Goal: Ask a question

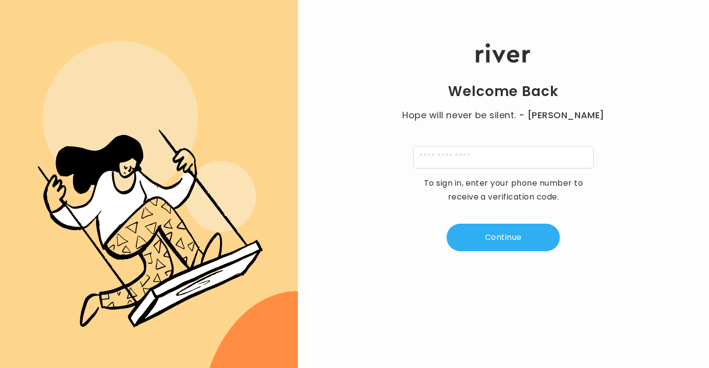
click at [539, 169] on div "Welcome Back Hope will never be silent. - [PERSON_NAME] To sign in, enter your …" at bounding box center [503, 147] width 411 height 220
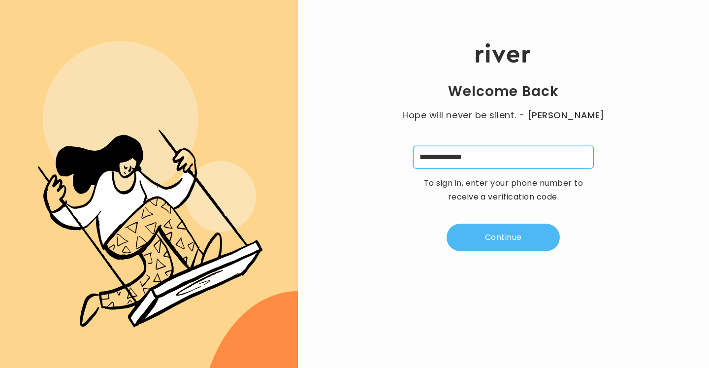
type input "**********"
click at [495, 235] on button "Continue" at bounding box center [502, 237] width 113 height 28
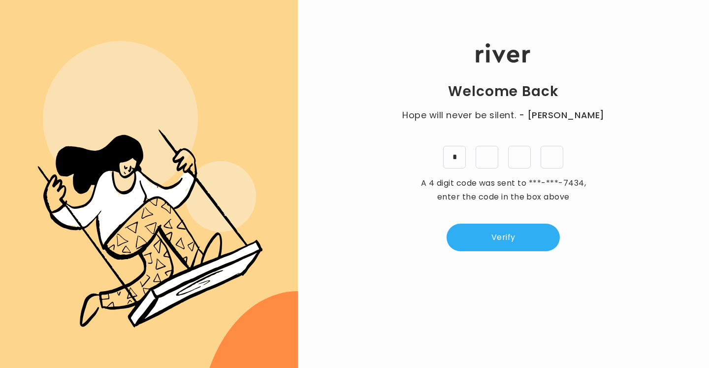
type input "*"
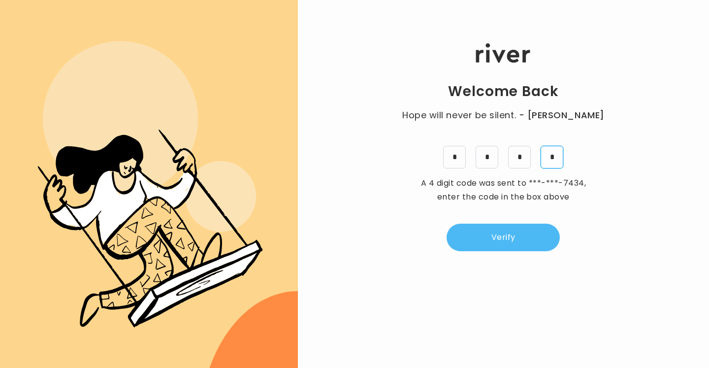
type input "*"
click at [485, 235] on button "Verify" at bounding box center [502, 237] width 113 height 28
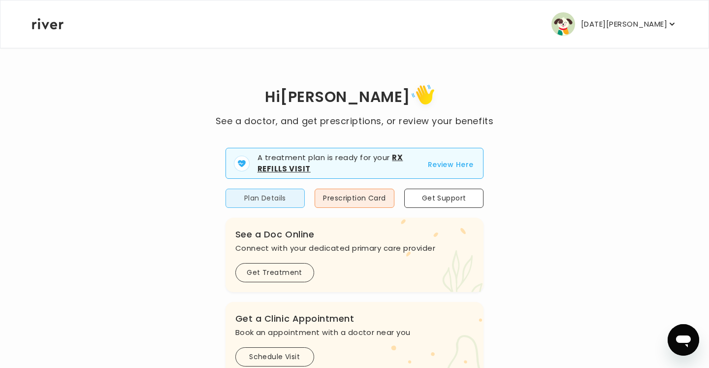
scroll to position [50, 0]
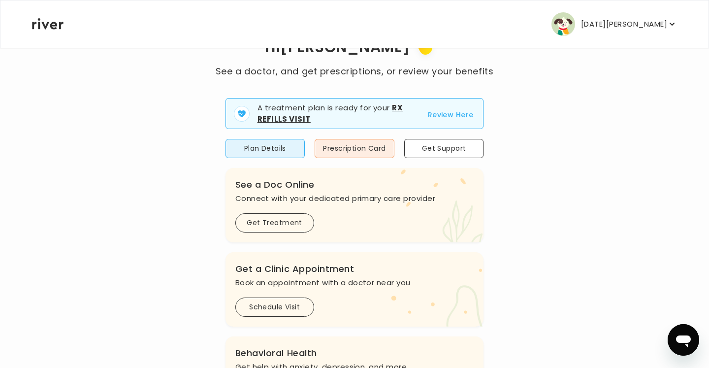
click at [668, 24] on icon "button" at bounding box center [672, 24] width 10 height 10
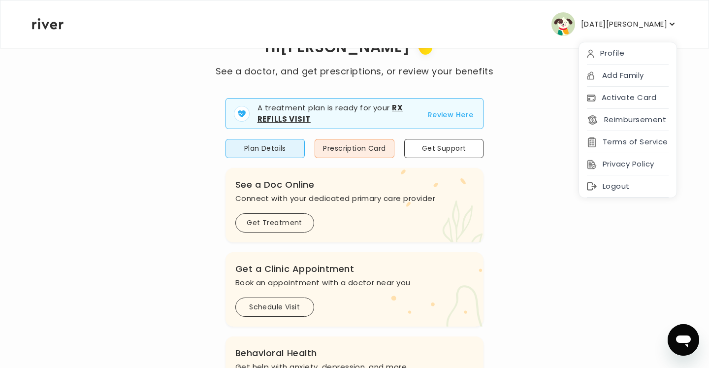
click at [505, 216] on div "Hi [PERSON_NAME] See a doctor, and get prescriptions, or review your benefits A…" at bounding box center [354, 304] width 646 height 547
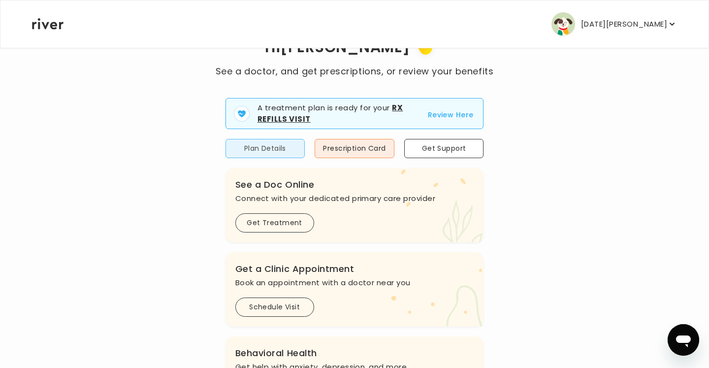
click at [246, 146] on button "Plan Details" at bounding box center [265, 148] width 80 height 19
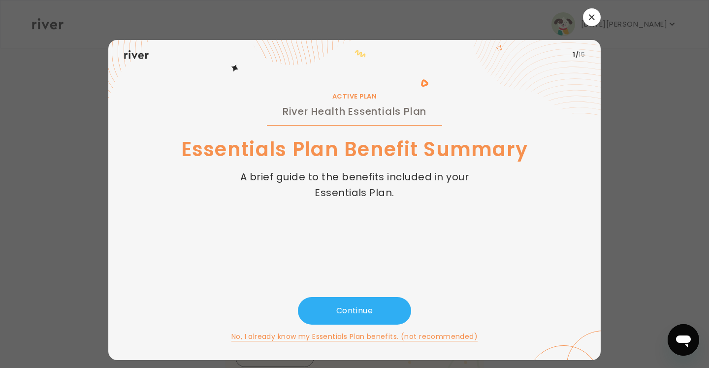
scroll to position [0, 0]
click at [338, 312] on button "Continue" at bounding box center [354, 311] width 113 height 28
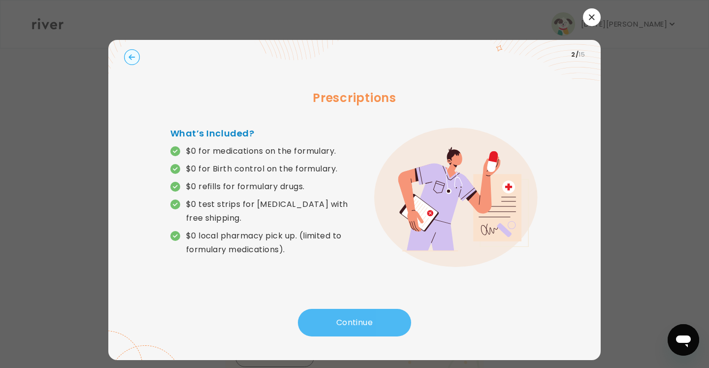
click at [338, 312] on button "Continue" at bounding box center [354, 323] width 113 height 28
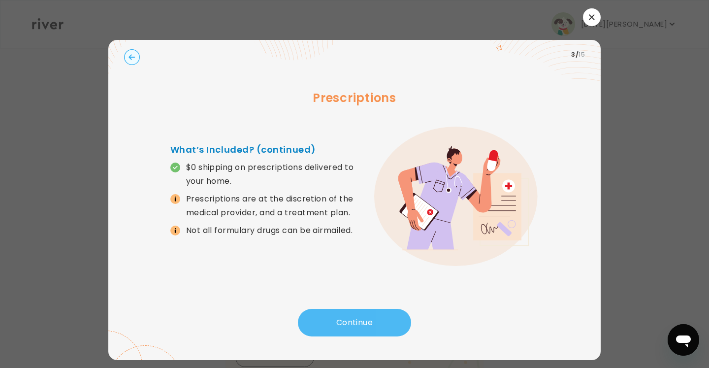
click at [338, 312] on button "Continue" at bounding box center [354, 323] width 113 height 28
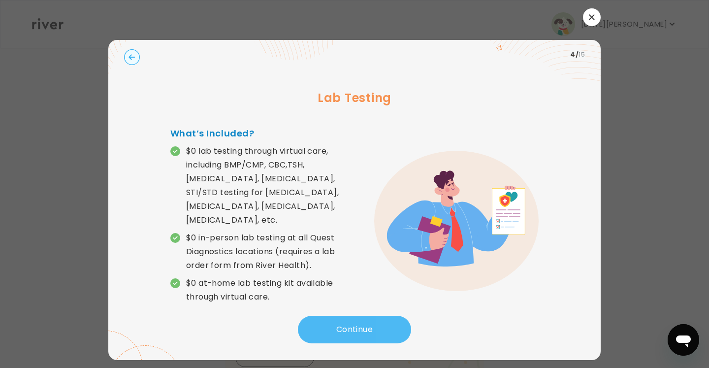
click at [338, 315] on button "Continue" at bounding box center [354, 329] width 113 height 28
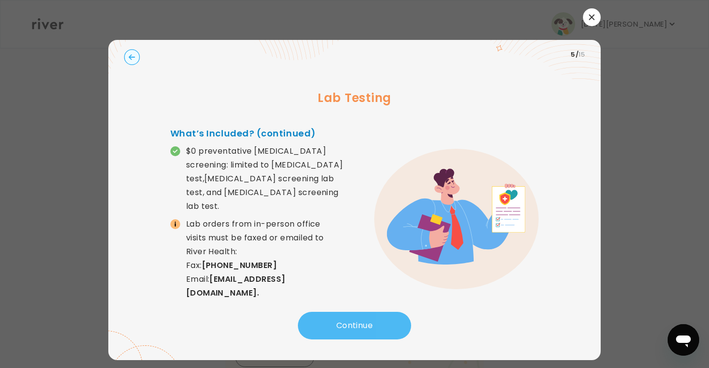
click at [338, 312] on button "Continue" at bounding box center [354, 326] width 113 height 28
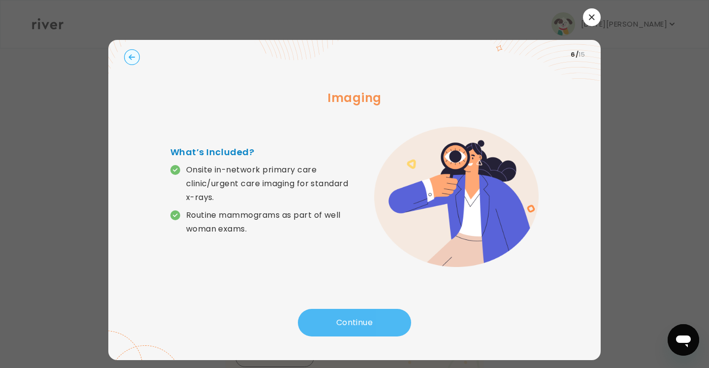
click at [338, 312] on button "Continue" at bounding box center [354, 323] width 113 height 28
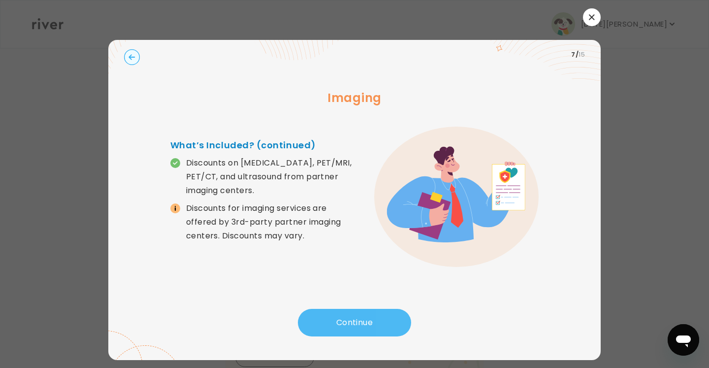
click at [338, 312] on button "Continue" at bounding box center [354, 323] width 113 height 28
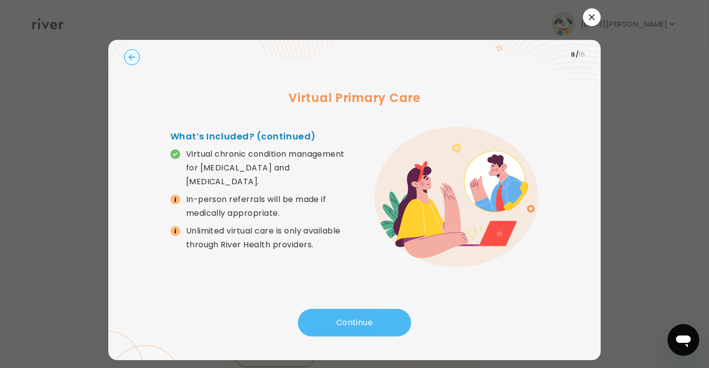
click at [338, 312] on button "Continue" at bounding box center [354, 323] width 113 height 28
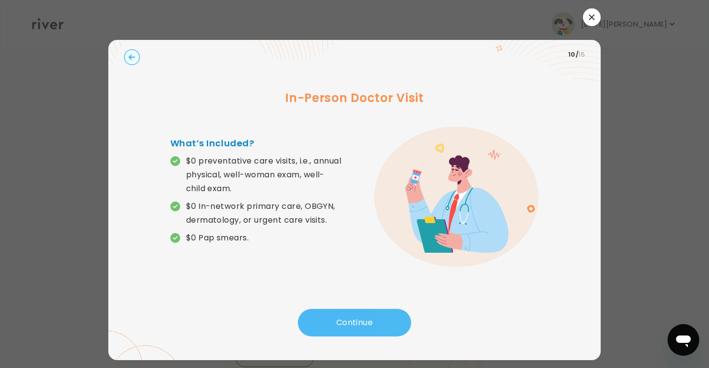
click at [338, 312] on button "Continue" at bounding box center [354, 323] width 113 height 28
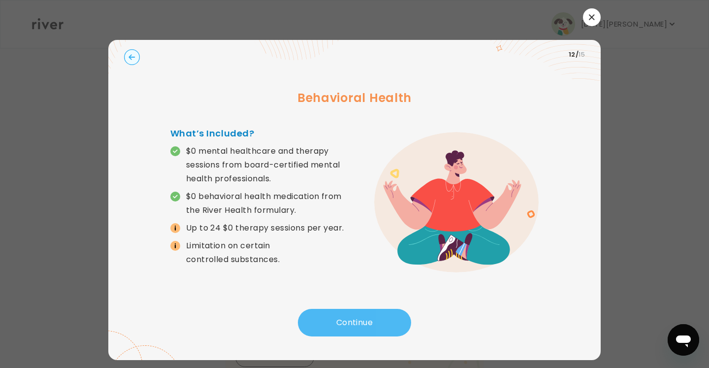
click at [338, 312] on button "Continue" at bounding box center [354, 323] width 113 height 28
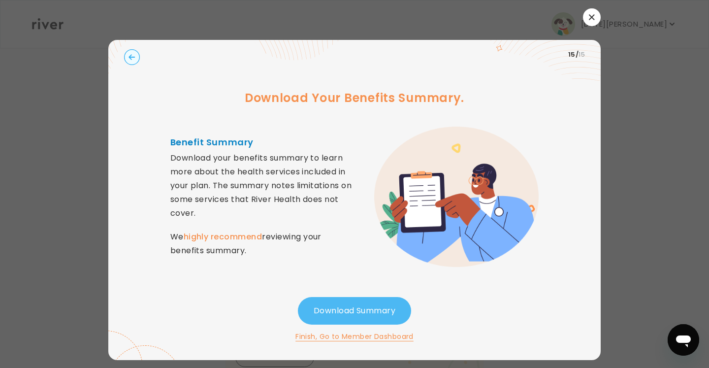
click at [338, 312] on button "Download Summary" at bounding box center [354, 311] width 113 height 28
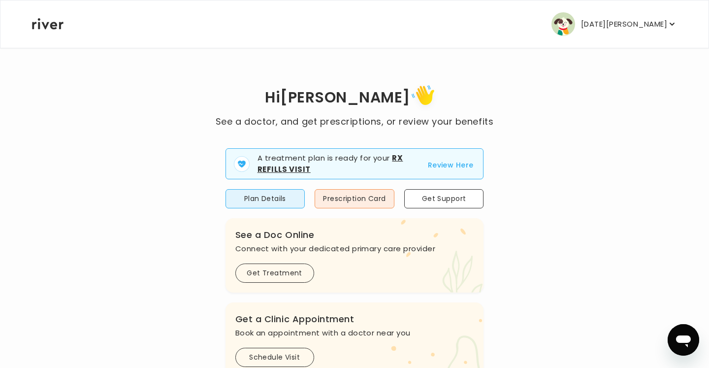
click at [171, 247] on div "Hi [PERSON_NAME] See a doctor, and get prescriptions, or review your benefits A…" at bounding box center [354, 355] width 646 height 547
click at [672, 24] on icon "button" at bounding box center [672, 24] width 10 height 10
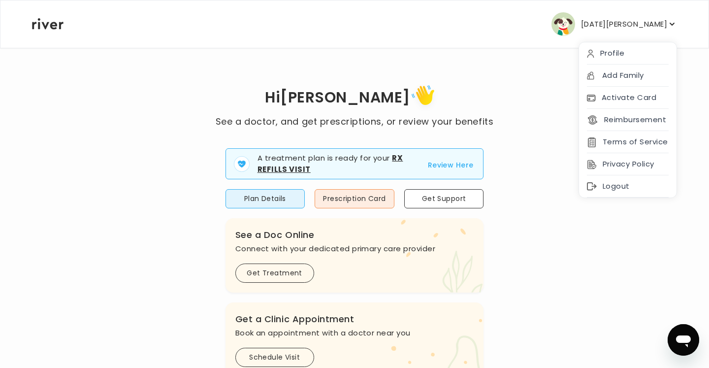
click at [545, 117] on div "Hi [PERSON_NAME] See a doctor, and get prescriptions, or review your benefits A…" at bounding box center [354, 355] width 646 height 547
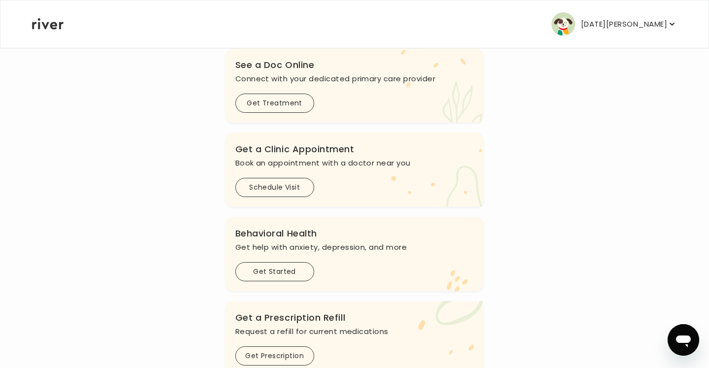
scroll to position [170, 0]
click at [680, 335] on icon "Open messaging window" at bounding box center [683, 341] width 15 height 12
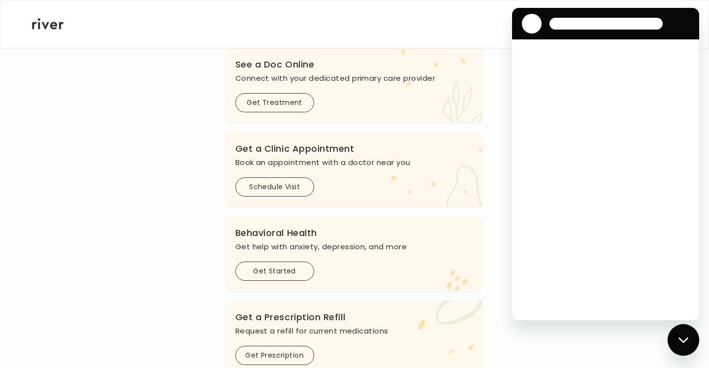
scroll to position [0, 0]
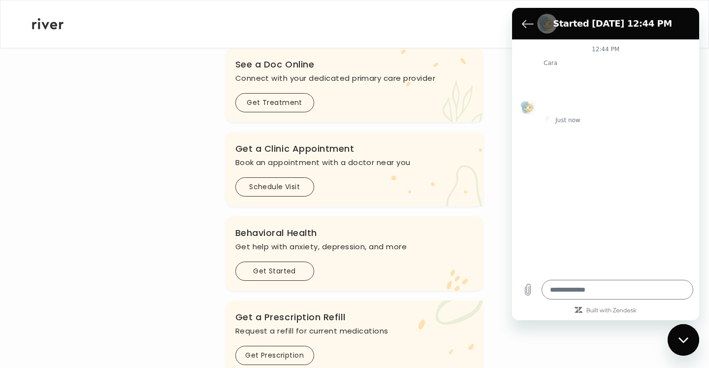
type textarea "*"
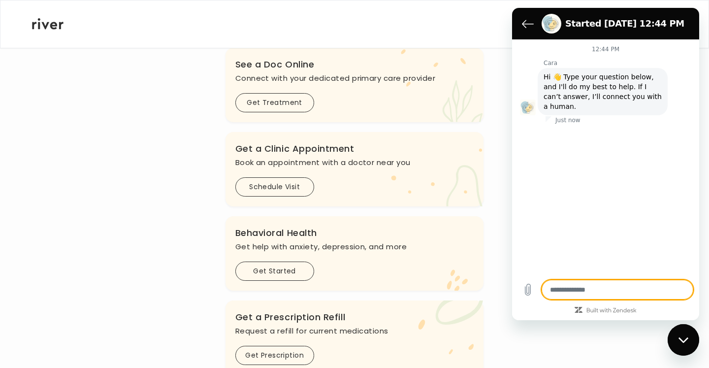
click at [595, 289] on textarea at bounding box center [617, 290] width 152 height 20
type textarea "*"
type textarea "**"
type textarea "*"
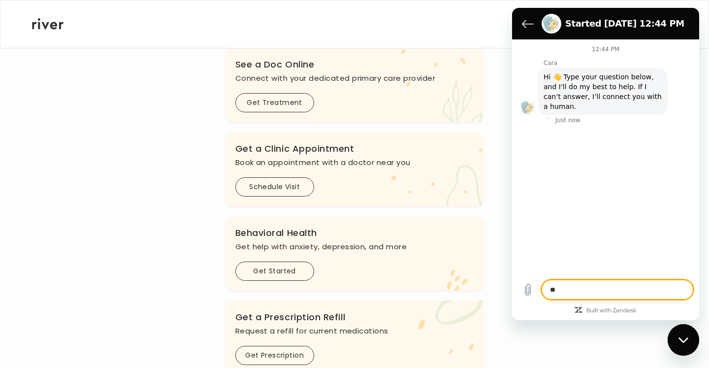
type textarea "***"
type textarea "*"
type textarea "****"
type textarea "*"
type textarea "*****"
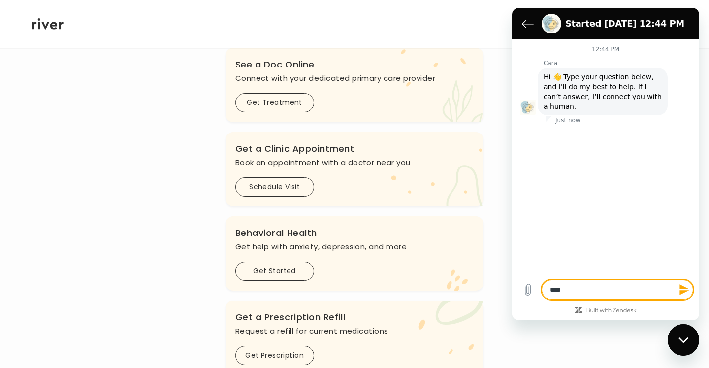
type textarea "*"
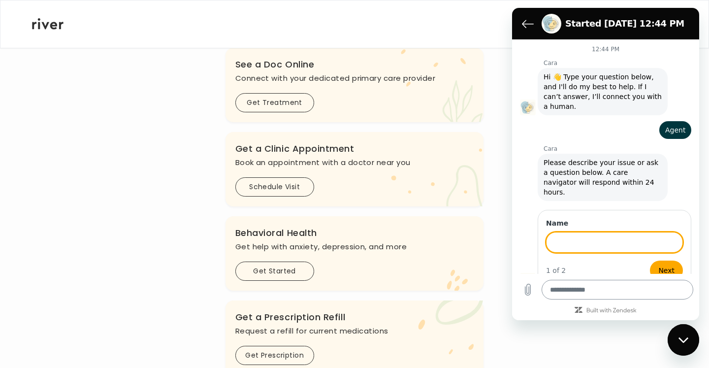
type textarea "*"
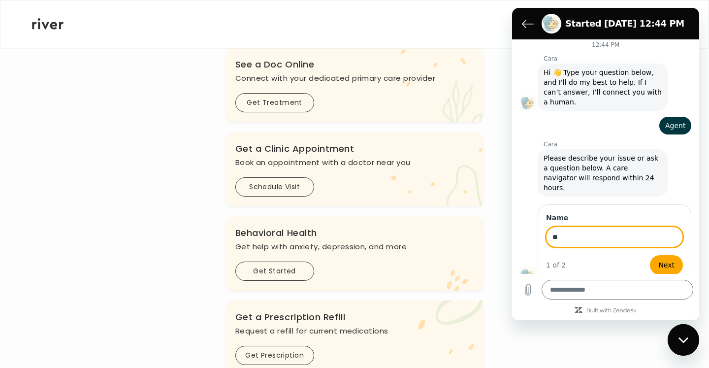
type input "*"
type input "**********"
click at [667, 255] on button "Next" at bounding box center [666, 265] width 33 height 20
type textarea "*"
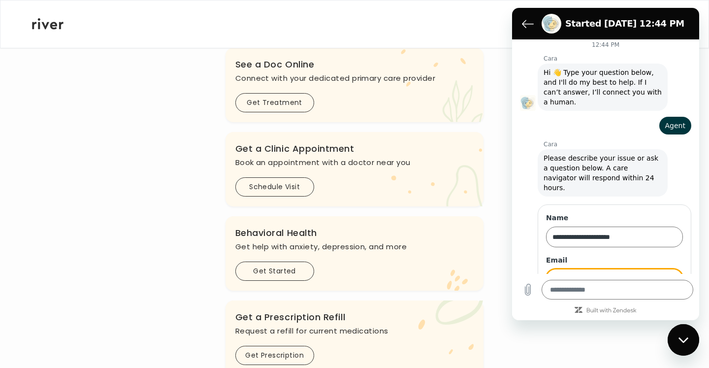
scroll to position [47, 0]
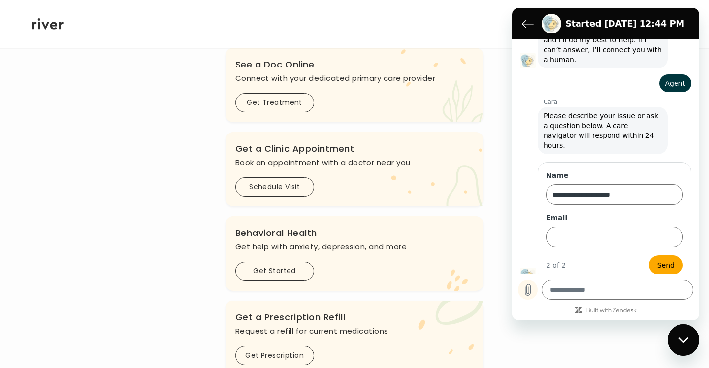
click at [527, 287] on icon "Upload file" at bounding box center [527, 289] width 5 height 11
click at [521, 22] on button "Back to the conversation list" at bounding box center [528, 24] width 20 height 20
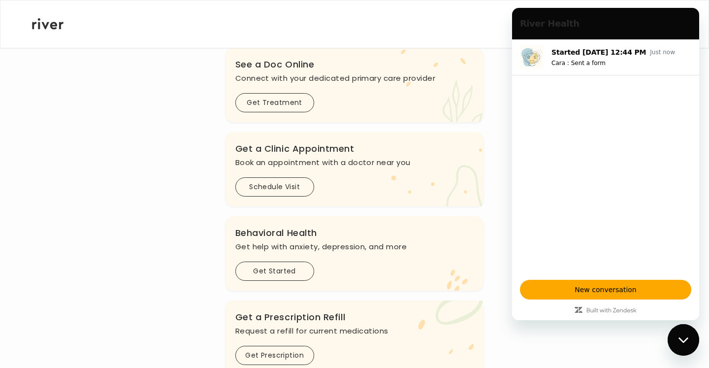
click at [88, 216] on div "Hi [PERSON_NAME] See a doctor, and get prescriptions, or review your benefits A…" at bounding box center [354, 184] width 646 height 547
click at [678, 339] on icon "Close messaging window" at bounding box center [683, 340] width 10 height 6
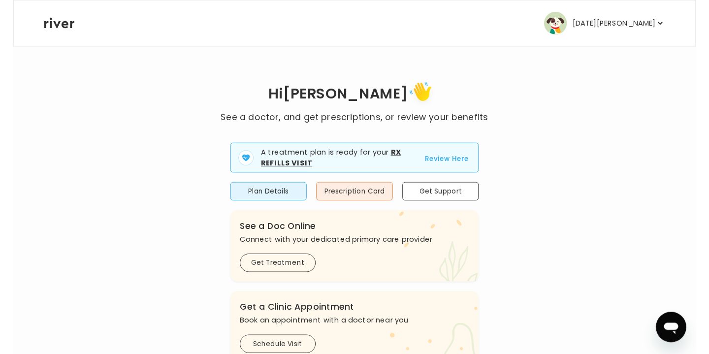
scroll to position [0, 0]
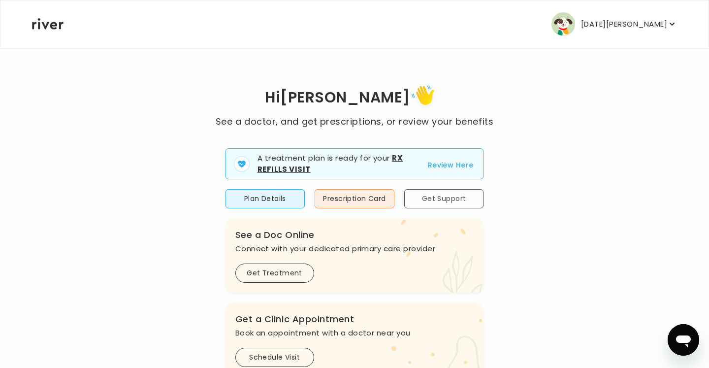
click at [434, 198] on button "Get Support" at bounding box center [444, 198] width 80 height 19
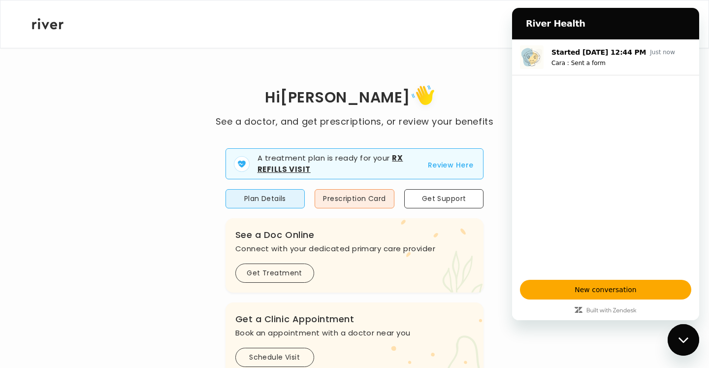
click at [684, 339] on icon "Close messaging window" at bounding box center [683, 340] width 10 height 6
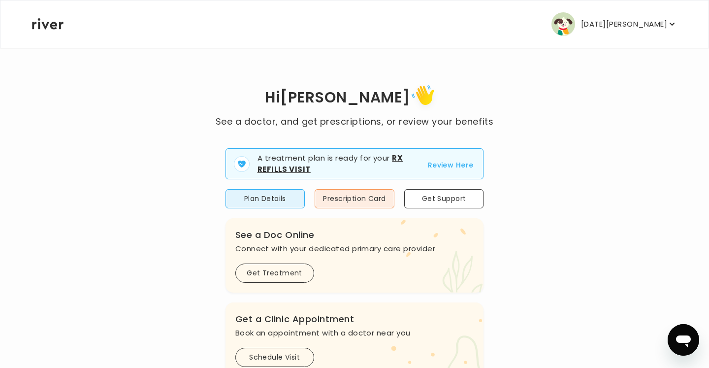
click at [672, 23] on icon "button" at bounding box center [672, 24] width 10 height 10
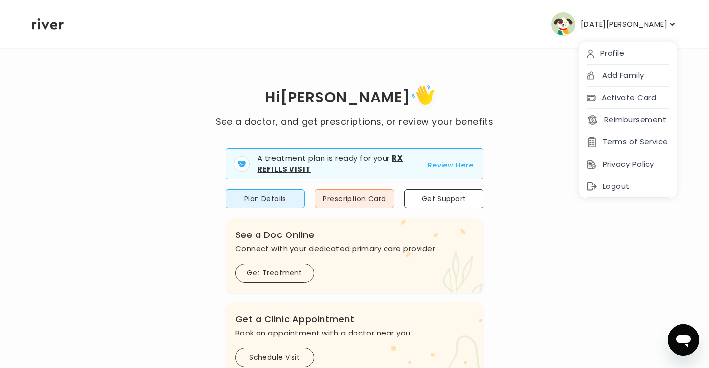
click at [547, 223] on div "Hi [PERSON_NAME] See a doctor, and get prescriptions, or review your benefits A…" at bounding box center [354, 355] width 646 height 547
